Goal: Register for event/course

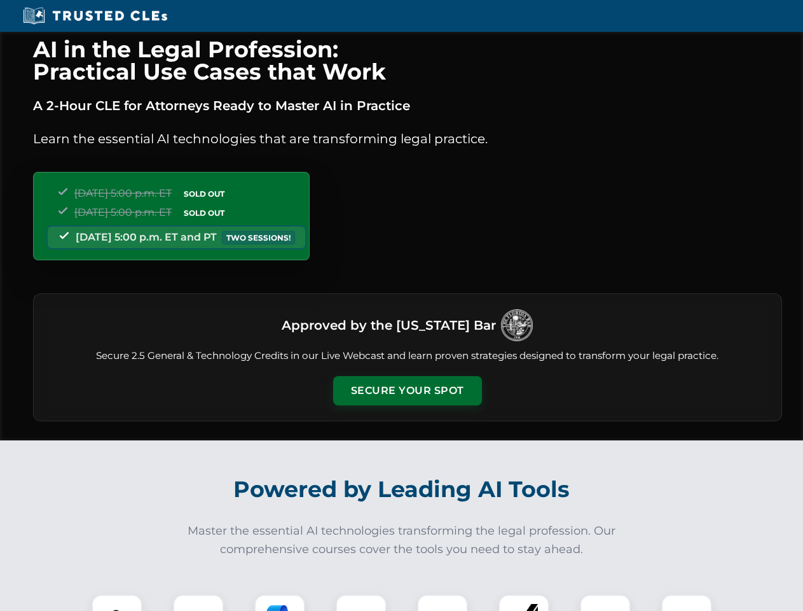
click at [407, 391] on button "Secure Your Spot" at bounding box center [407, 390] width 149 height 29
click at [117, 602] on img at bounding box center [117, 619] width 37 height 37
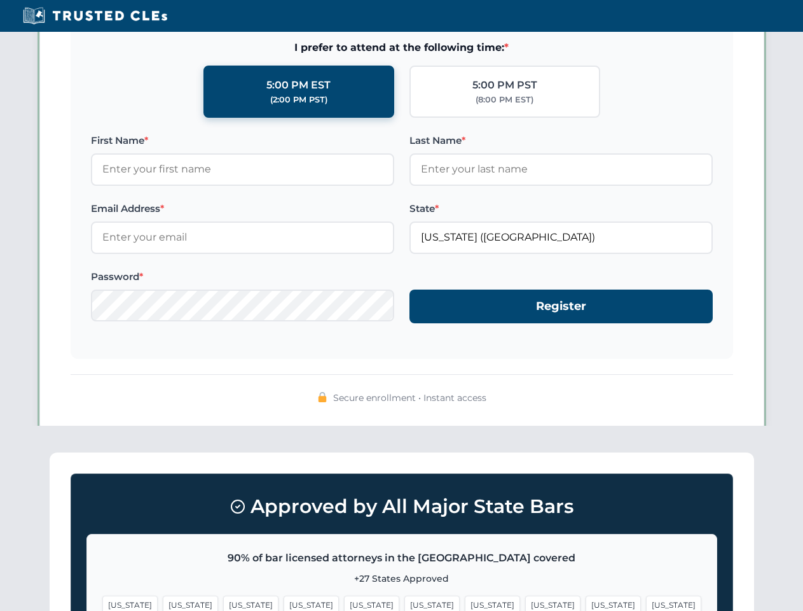
click at [465, 602] on span "[US_STATE]" at bounding box center [492, 604] width 55 height 18
click at [586, 602] on span "[US_STATE]" at bounding box center [613, 604] width 55 height 18
